Goal: Information Seeking & Learning: Learn about a topic

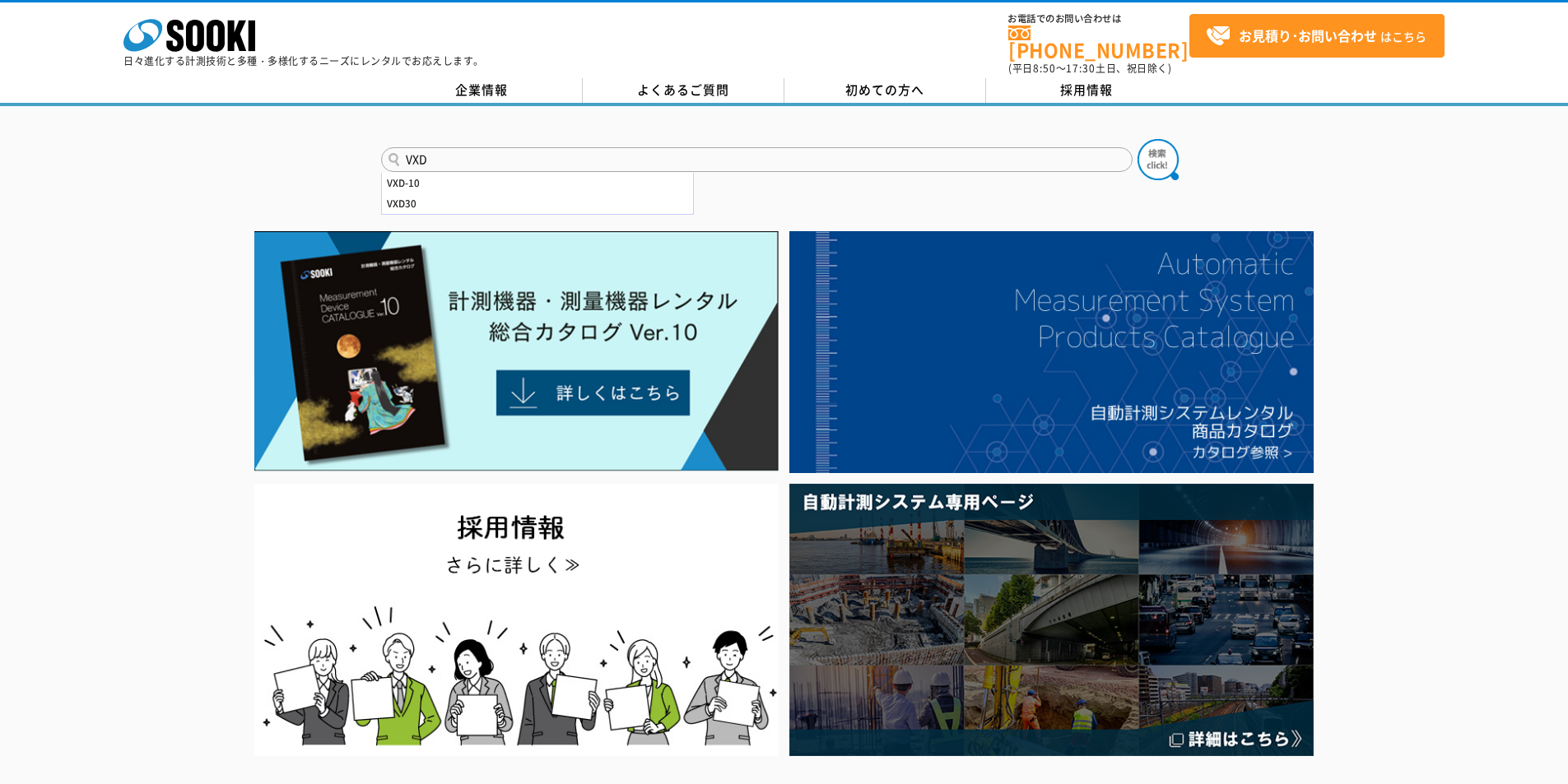
drag, startPoint x: 505, startPoint y: 148, endPoint x: 68, endPoint y: 127, distance: 437.5
click at [116, 124] on div "VXD VXD-10 VXD30" at bounding box center [784, 145] width 1568 height 79
type input "300"
click at [1137, 139] on button at bounding box center [1157, 159] width 41 height 41
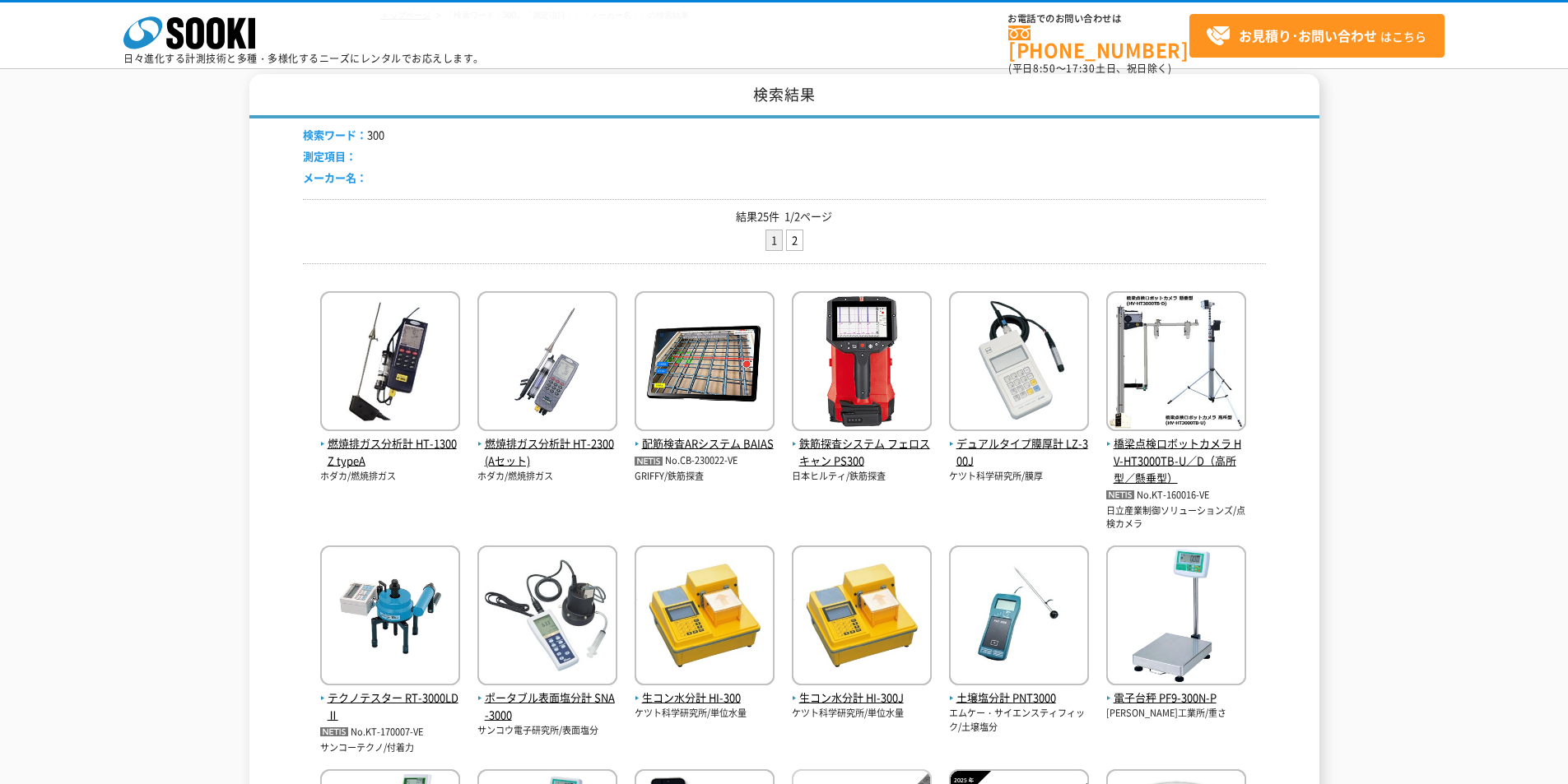
scroll to position [549, 0]
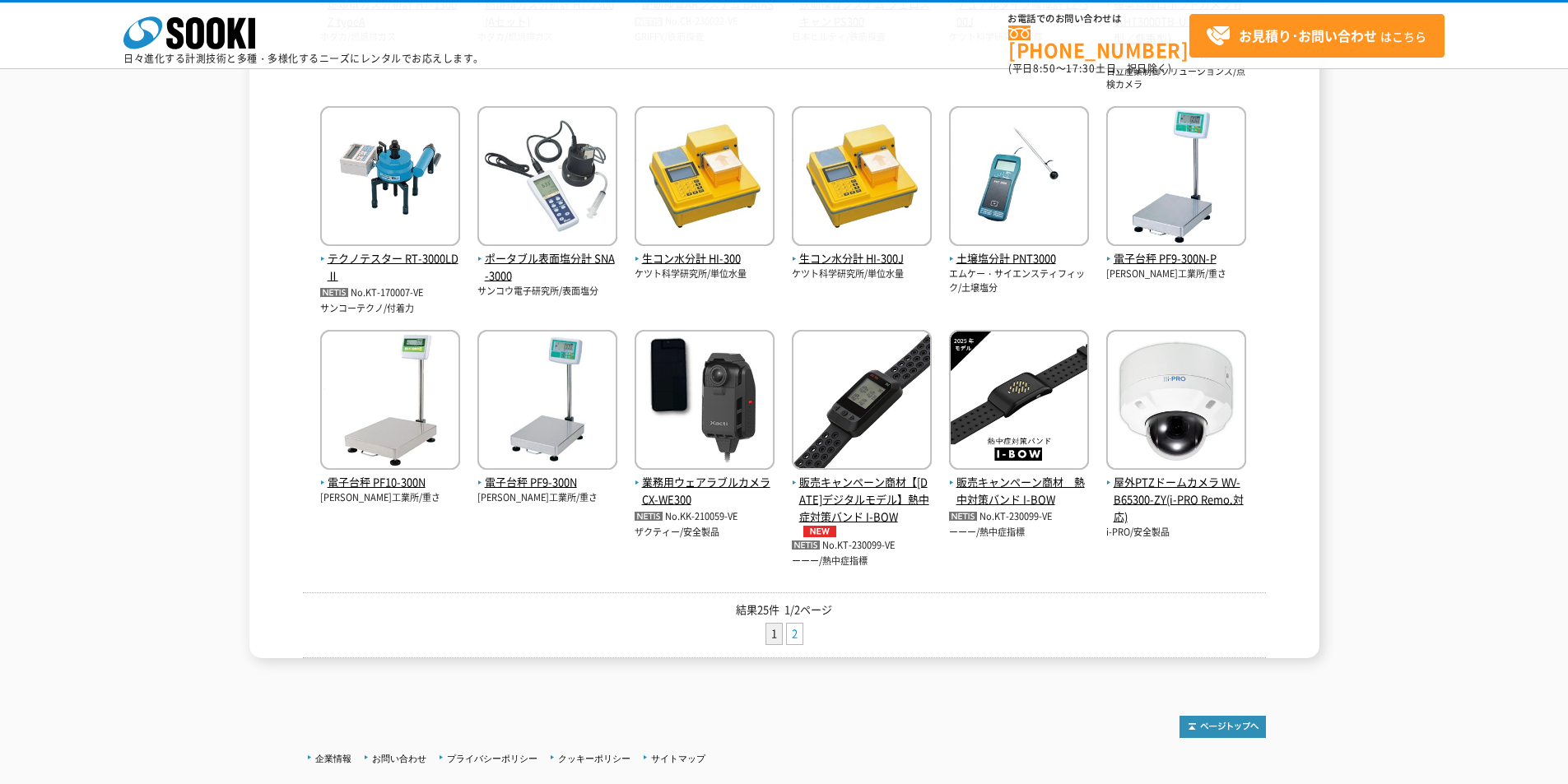
click at [794, 636] on link "2" at bounding box center [794, 633] width 15 height 20
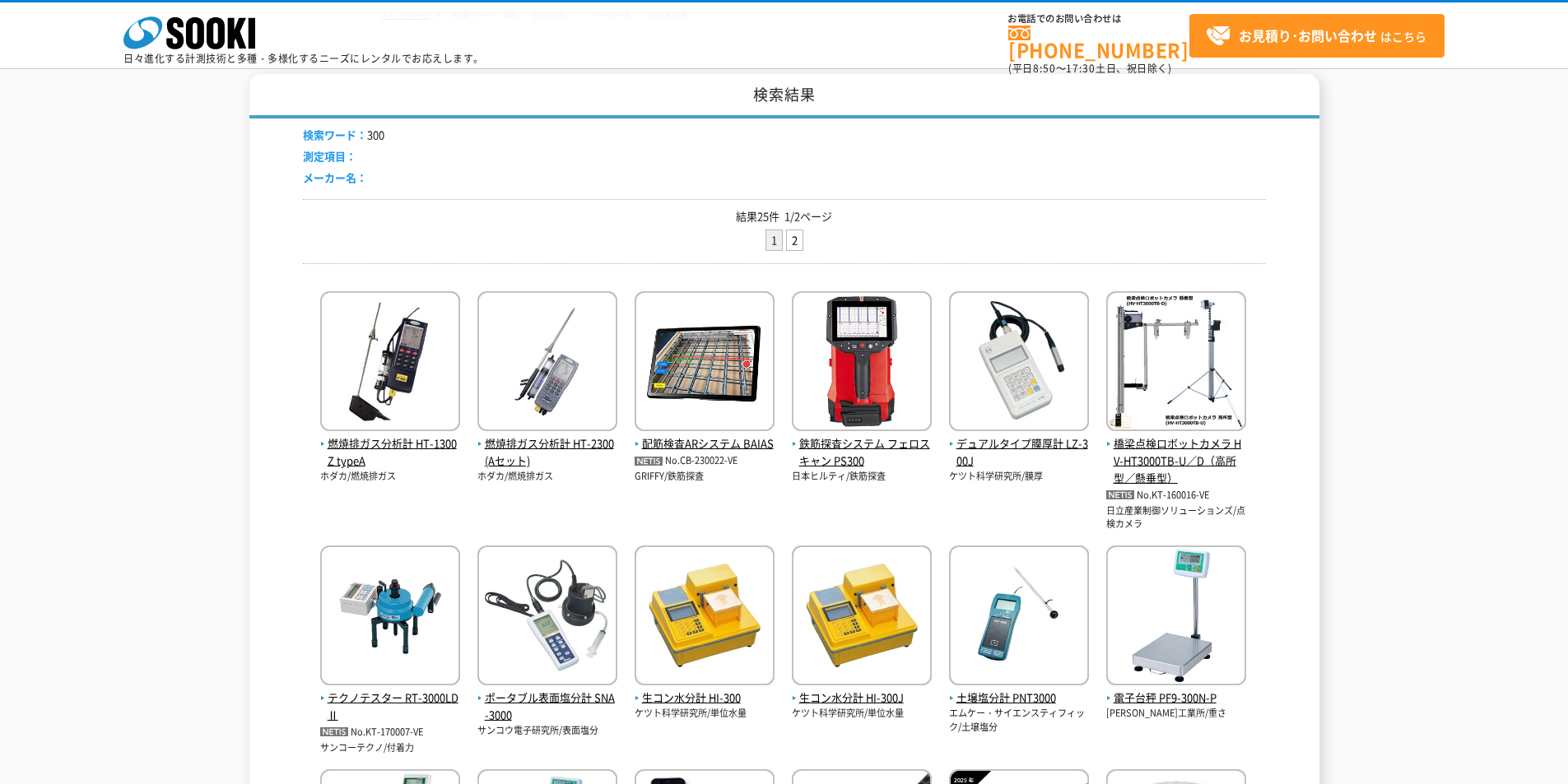
scroll to position [0, 0]
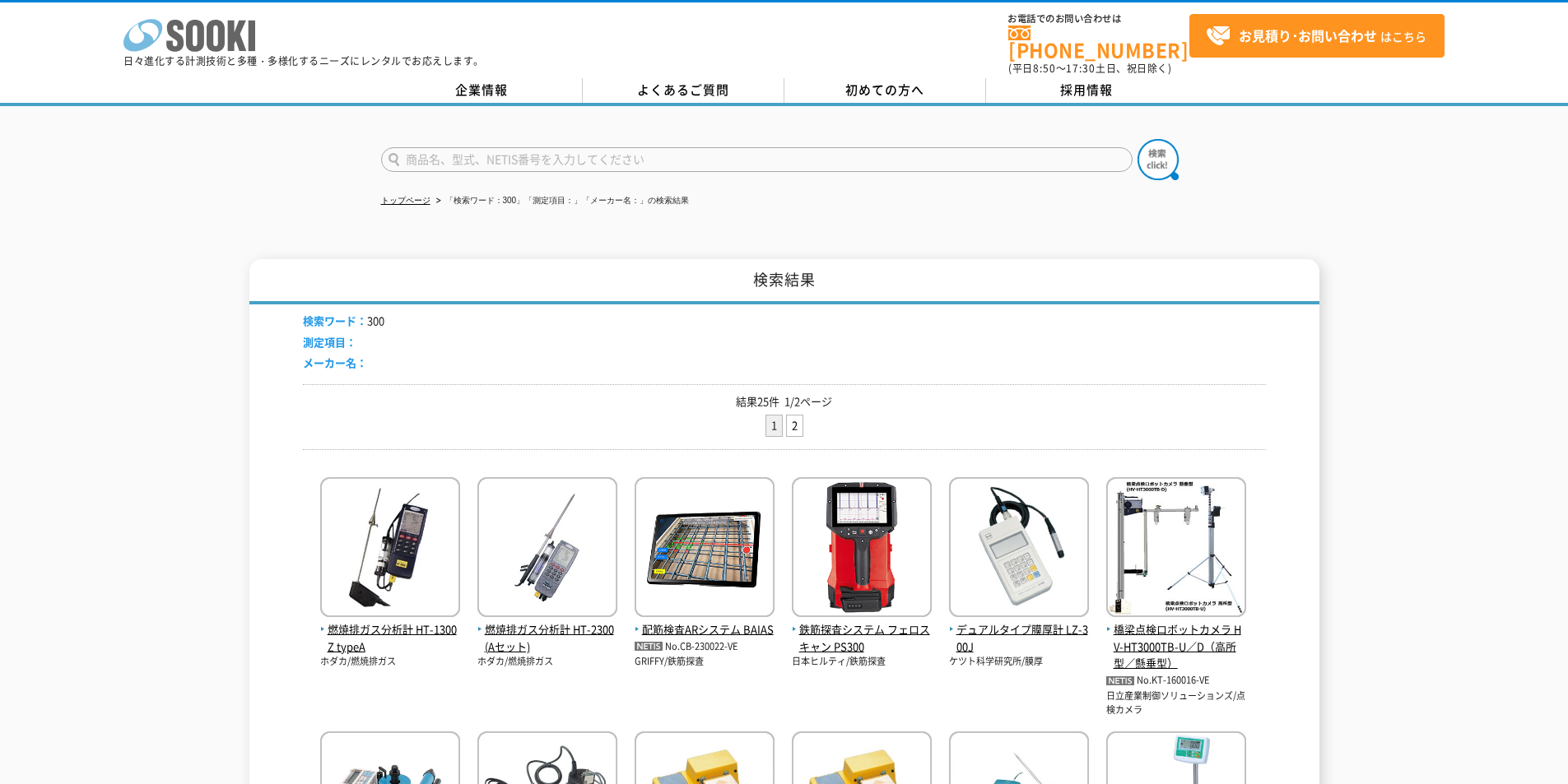
click at [216, 37] on icon "株式会社 ソーキ" at bounding box center [188, 36] width 132 height 33
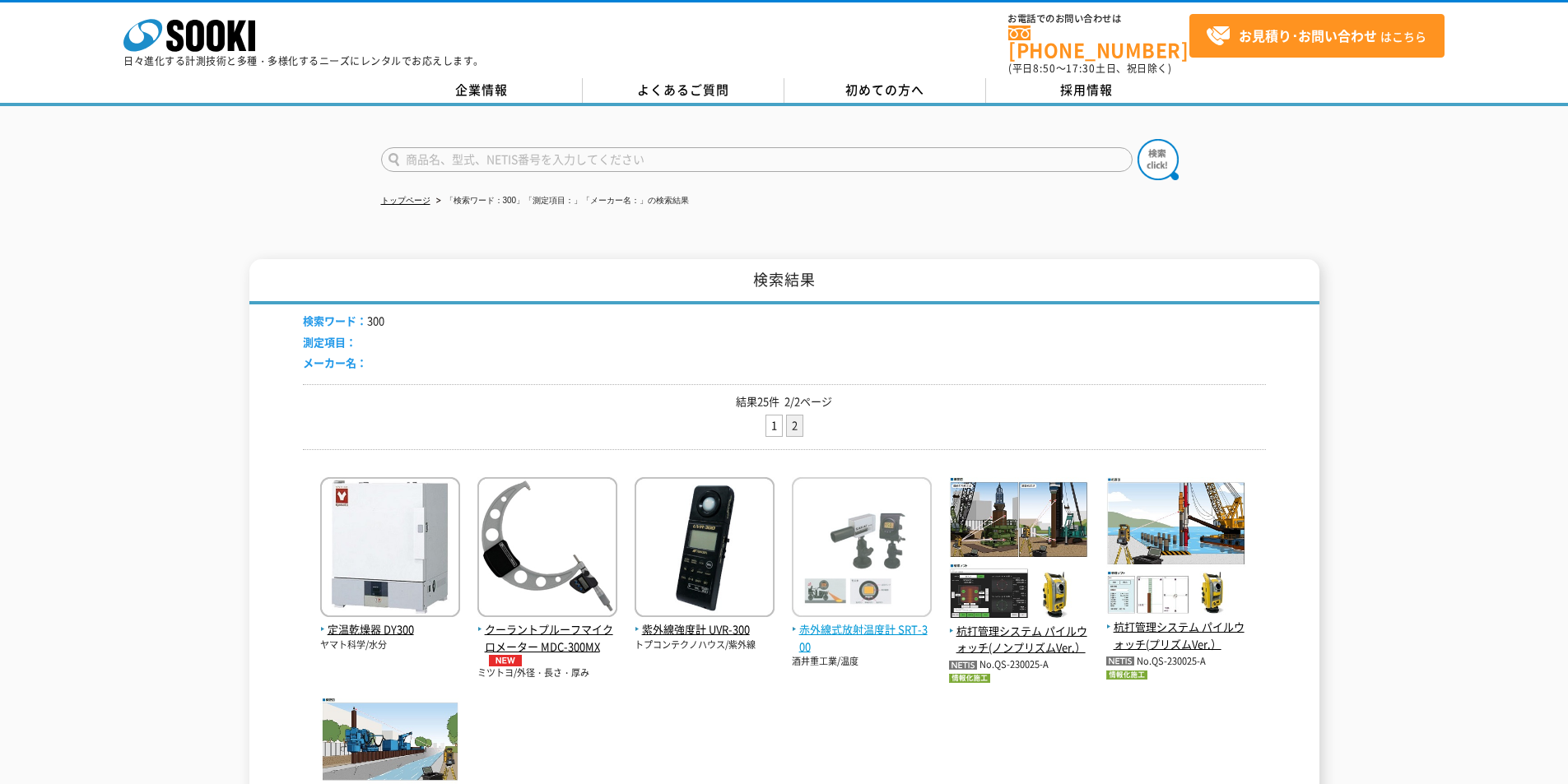
scroll to position [220, 0]
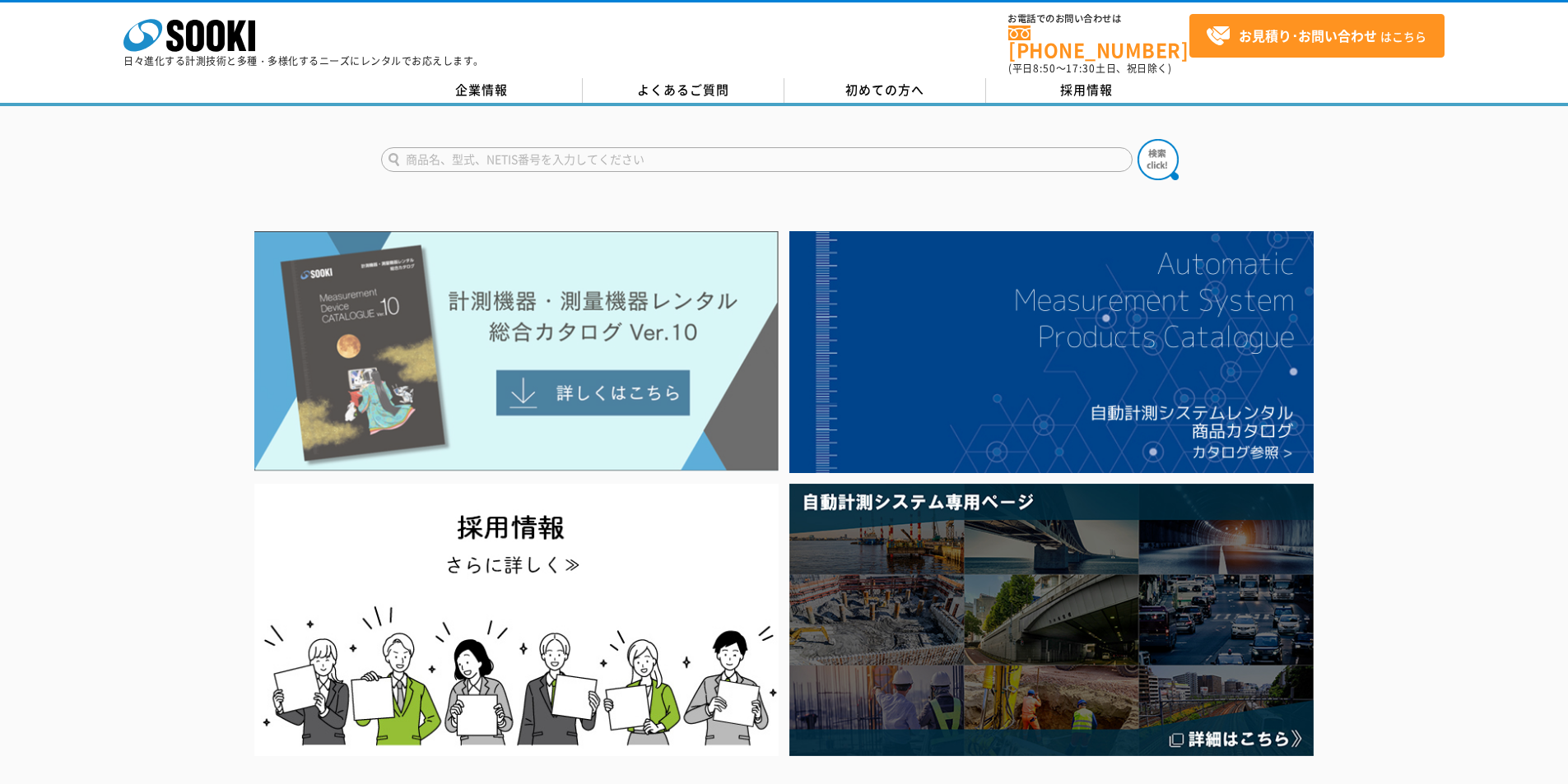
click at [500, 265] on img at bounding box center [516, 352] width 524 height 240
